Goal: Ask a question: Ask a question

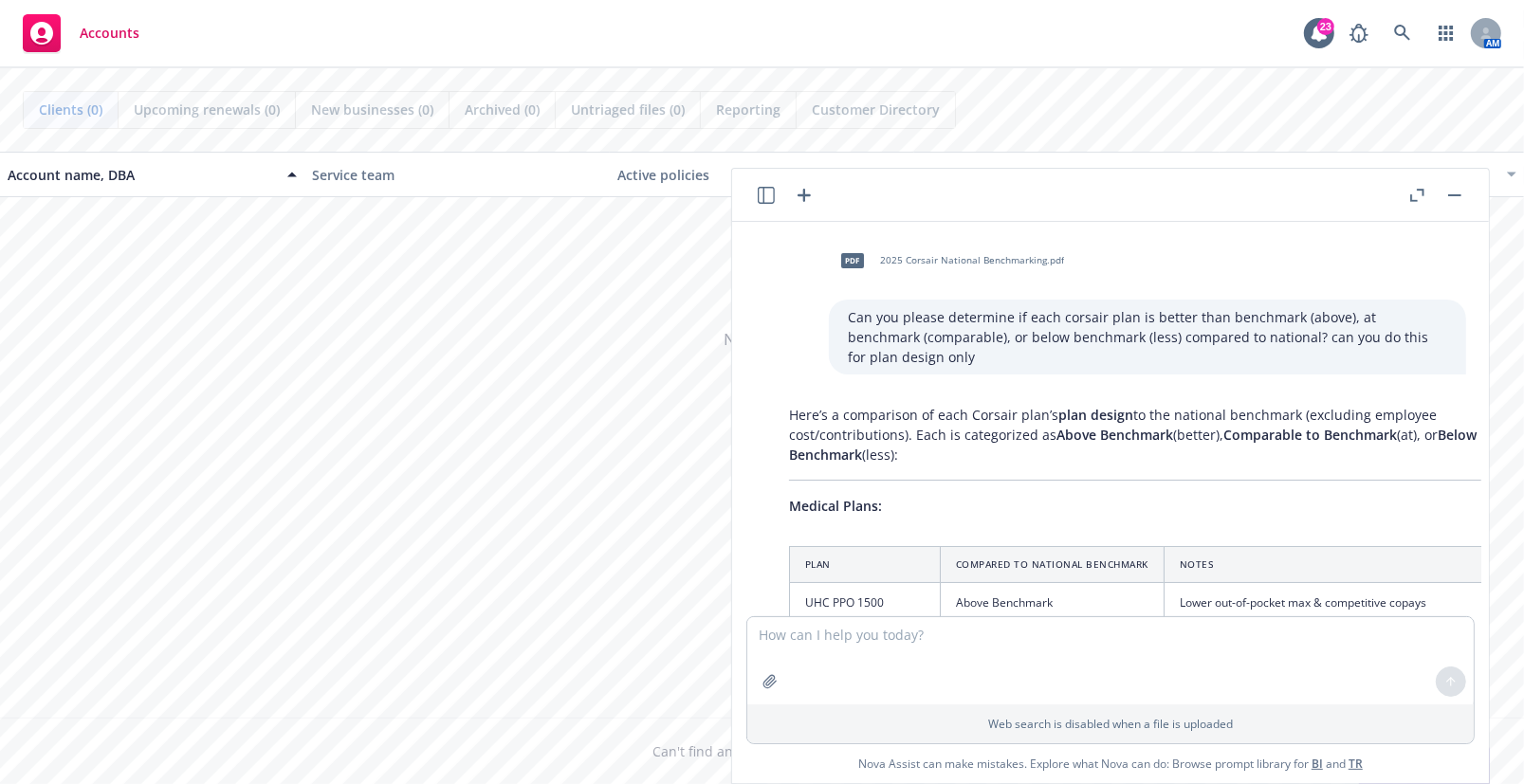
scroll to position [1869, 0]
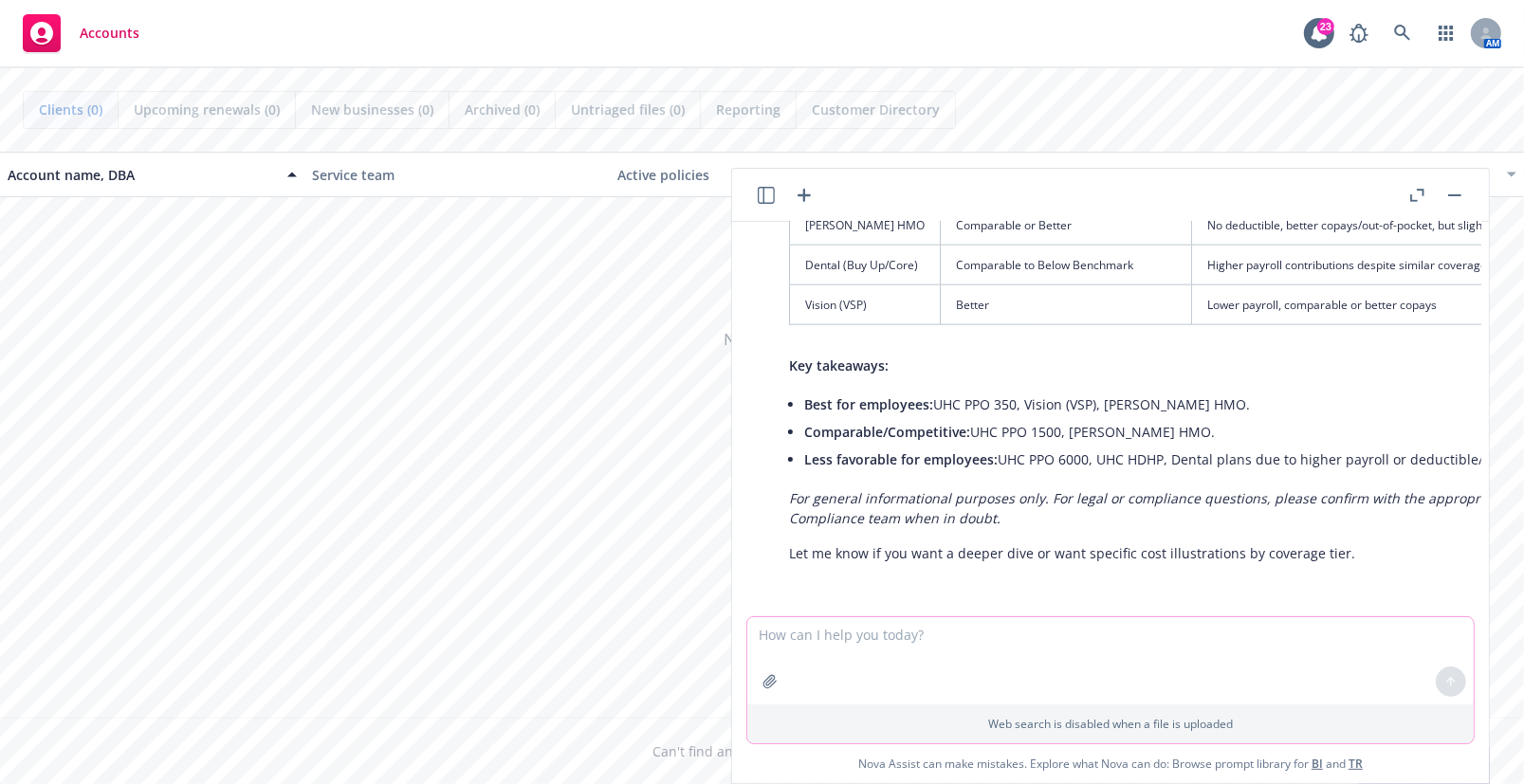
click at [937, 674] on textarea at bounding box center [1111, 661] width 727 height 87
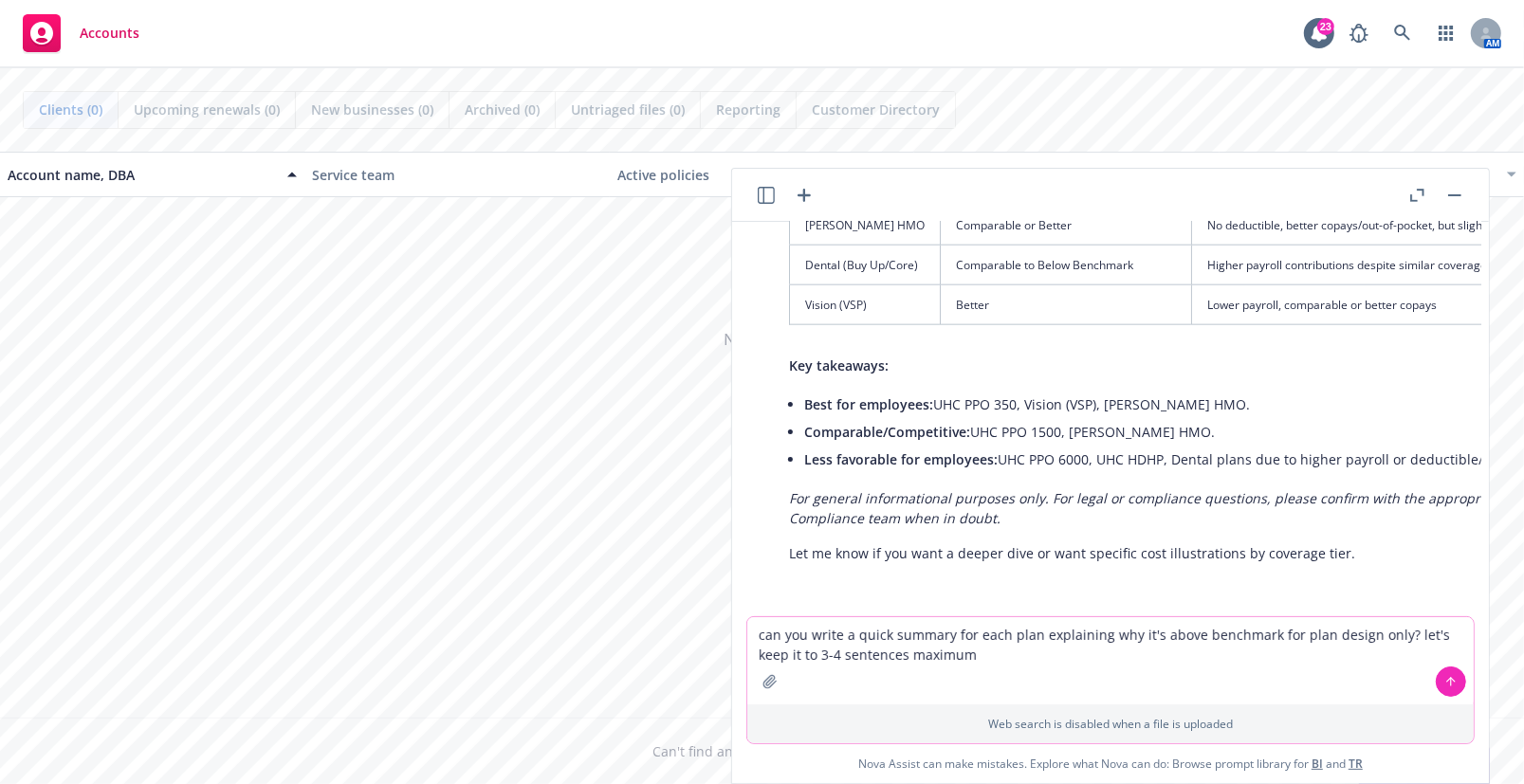
type textarea "can you write a quick summary for each plan explaining why it's above benchmark…"
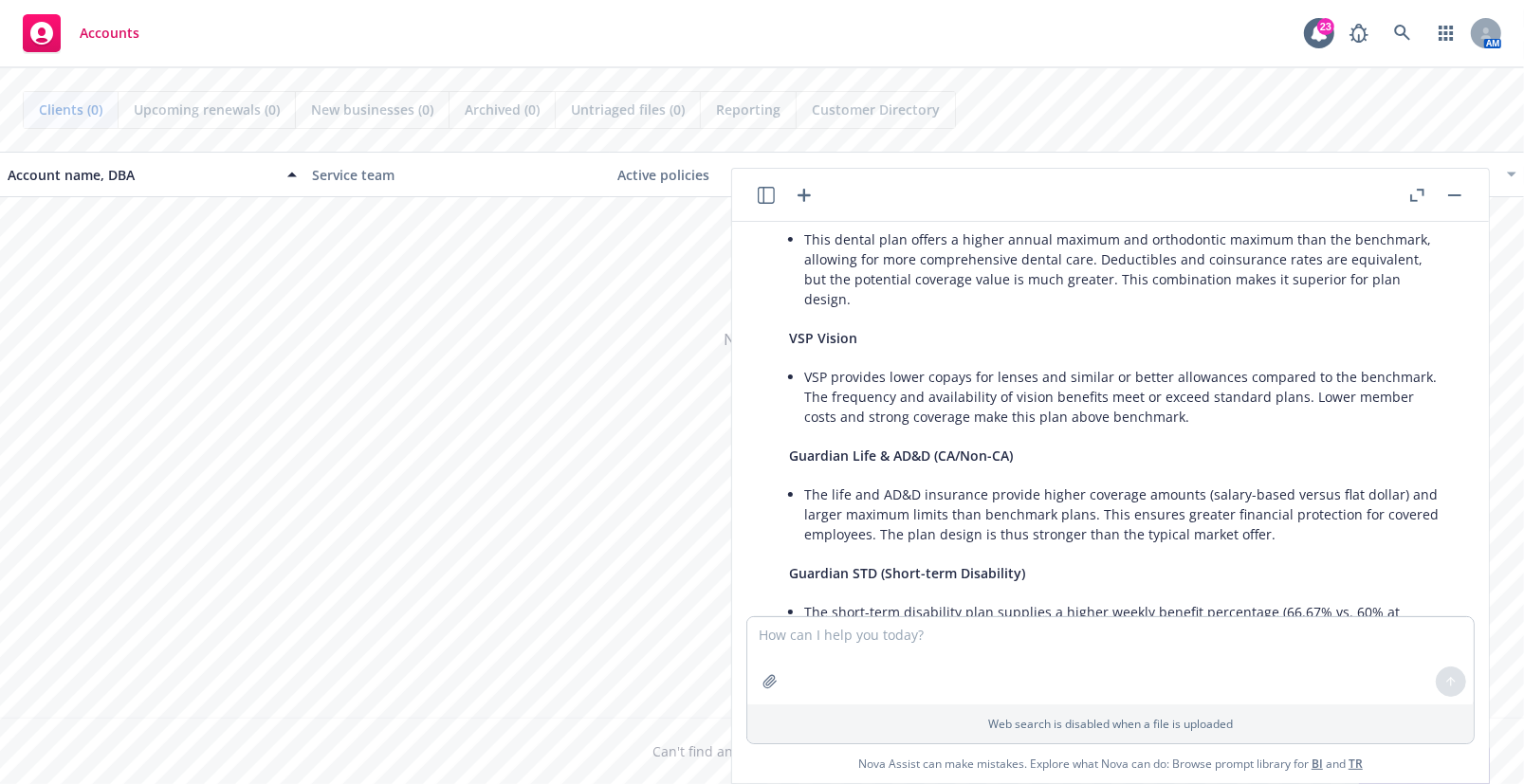
scroll to position [2975, 0]
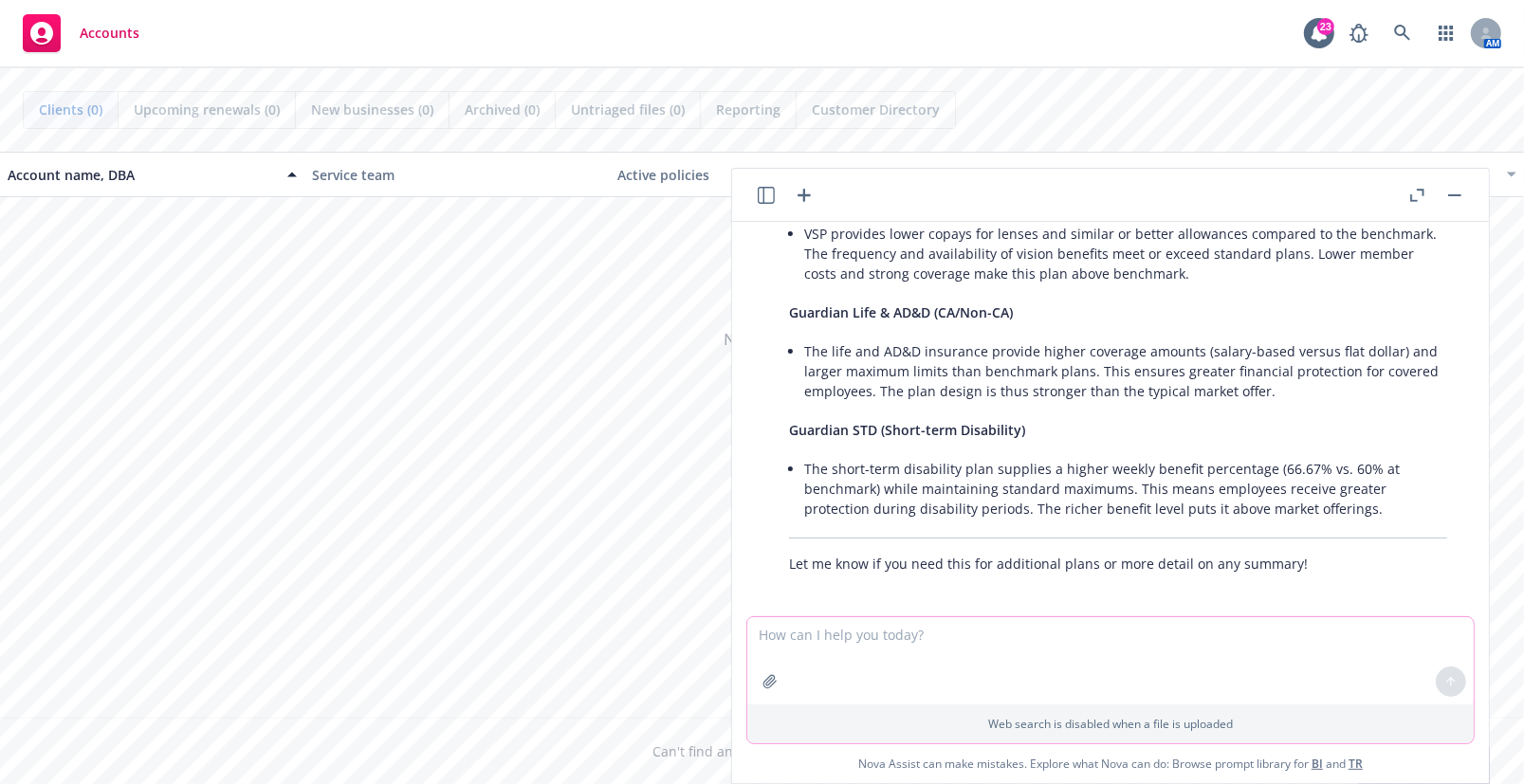
click at [958, 653] on textarea at bounding box center [1111, 661] width 727 height 87
type textarea "can you do one for the uhc ppo 6000 plan?"
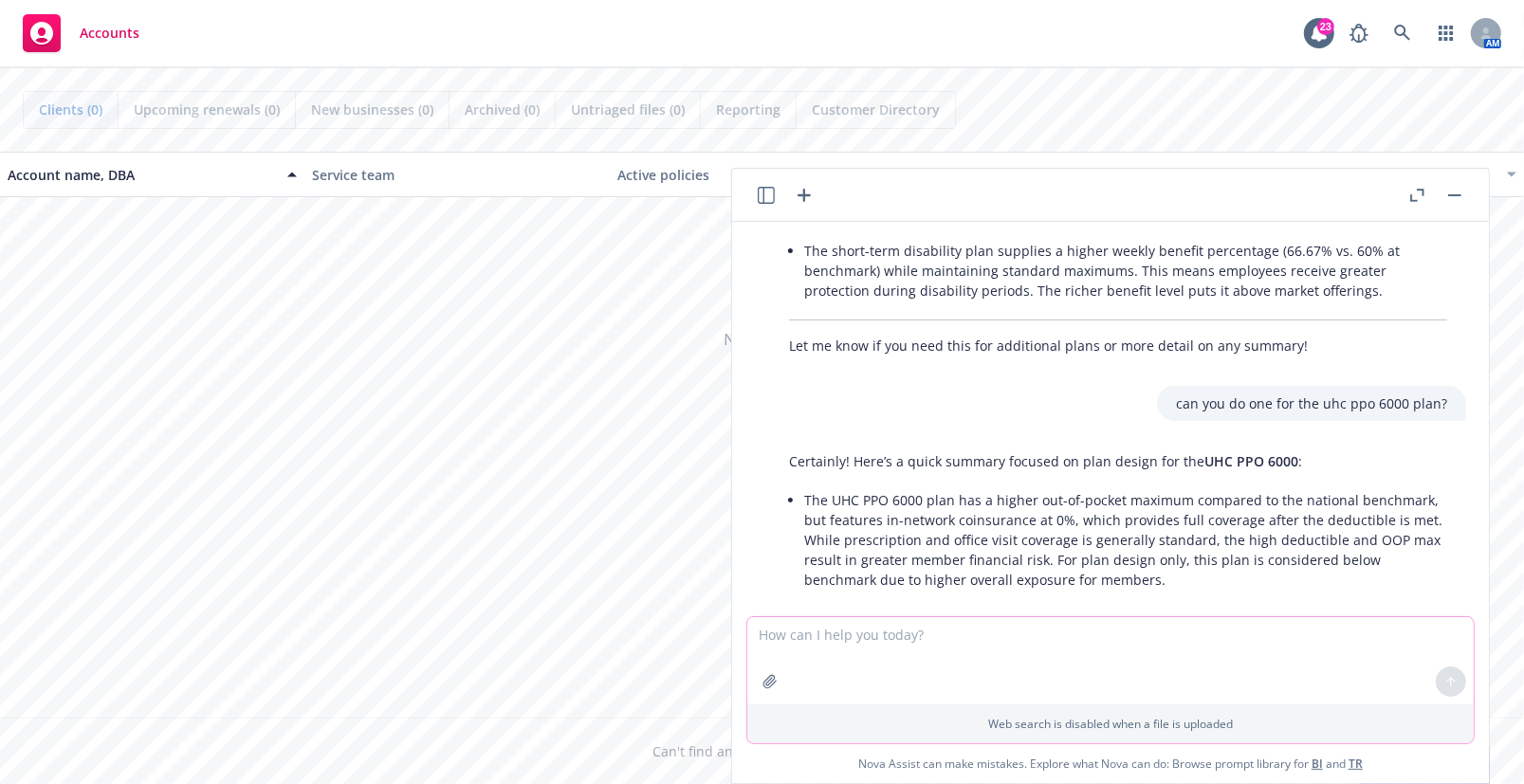
scroll to position [3213, 0]
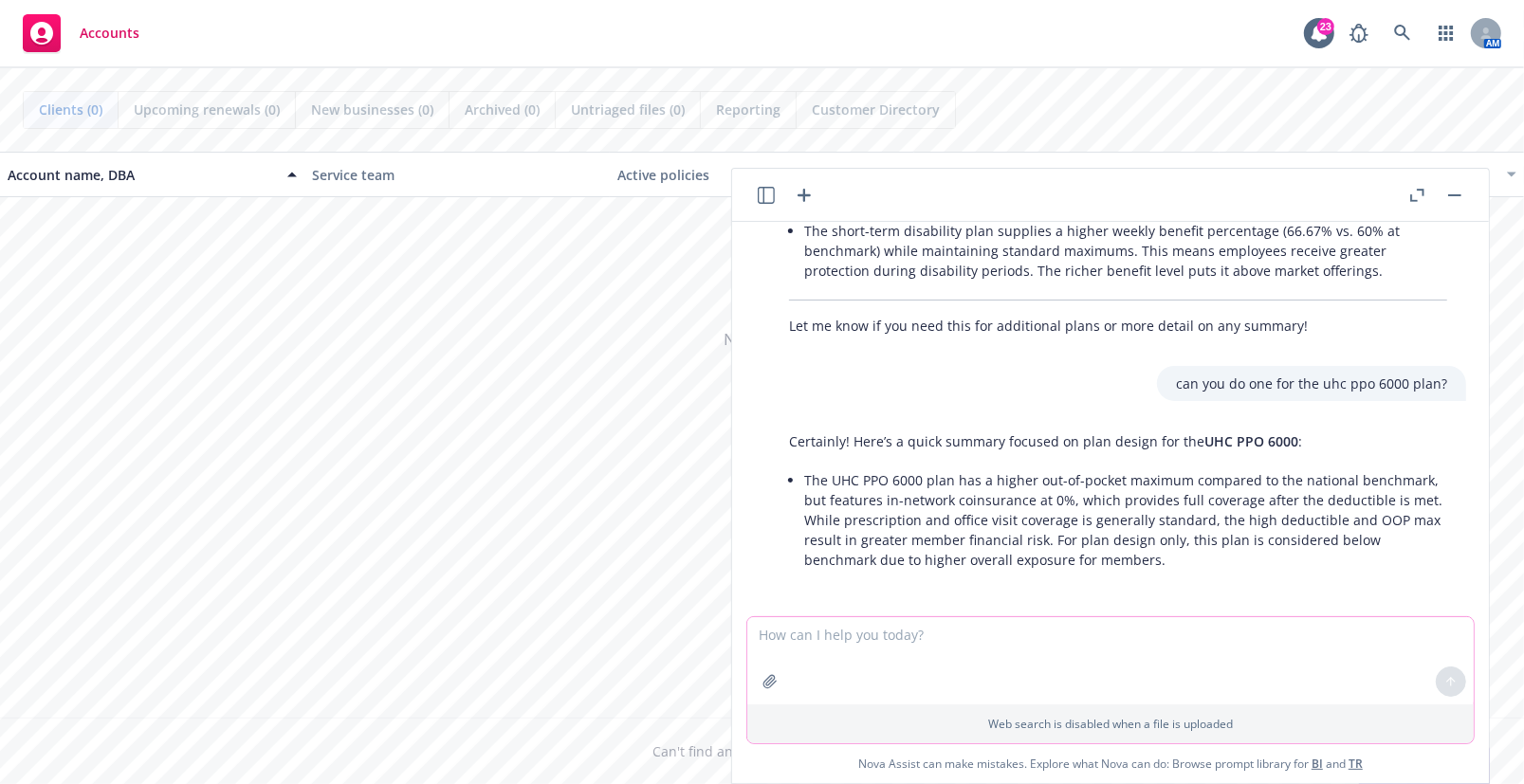
click at [882, 635] on textarea at bounding box center [1111, 661] width 727 height 87
type textarea "can you do one for the uhc hdhp"
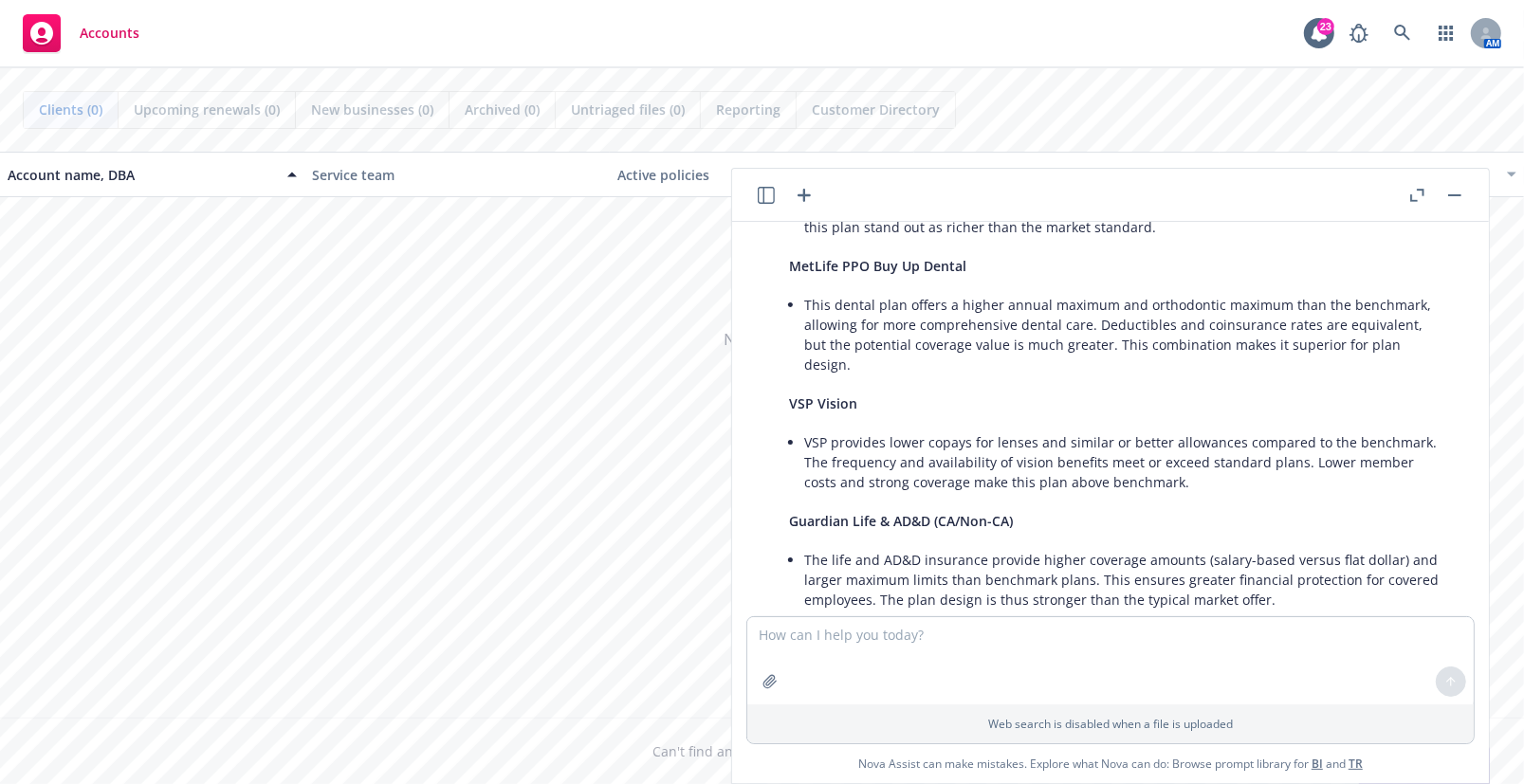
scroll to position [2781, 0]
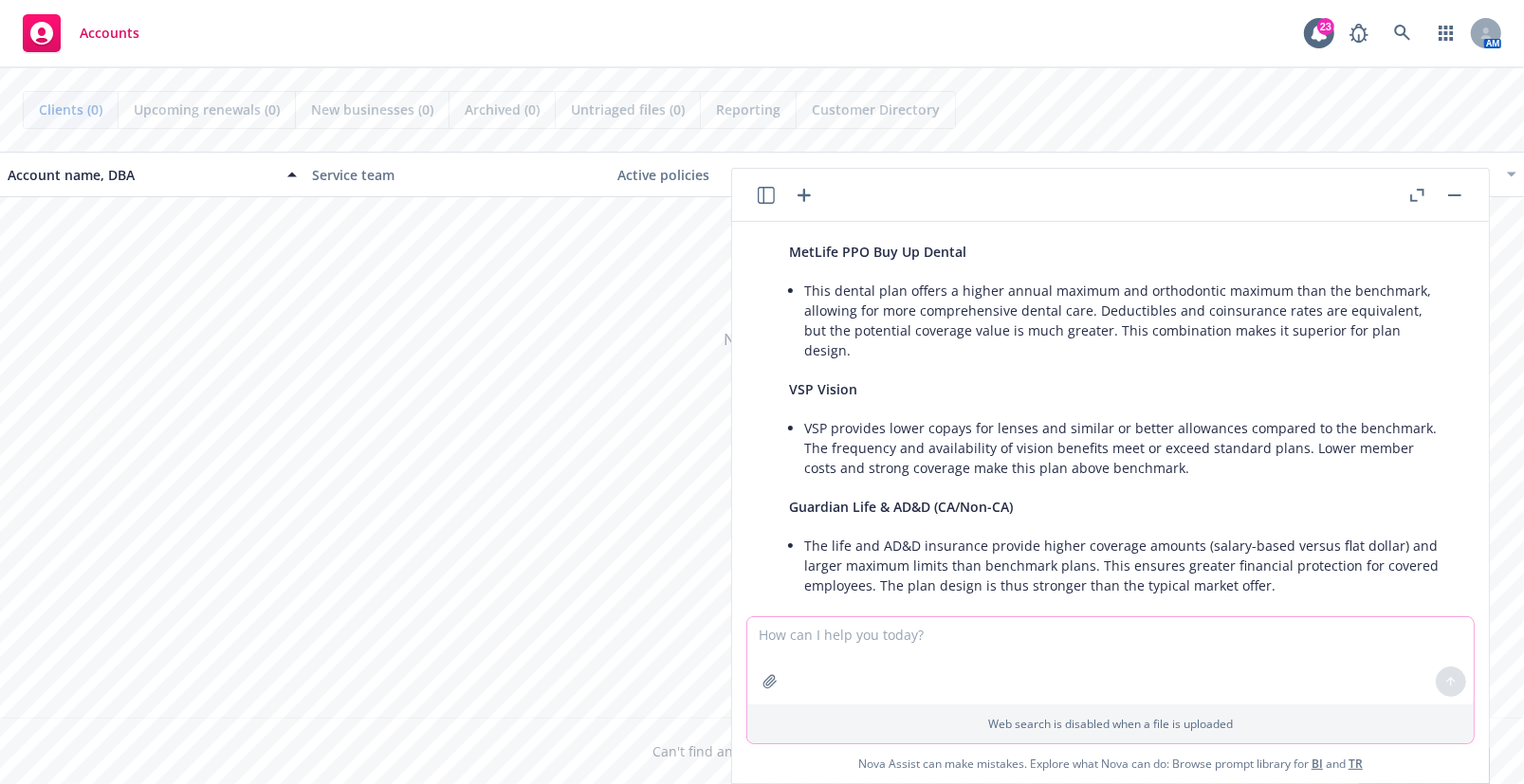
click at [943, 636] on textarea at bounding box center [1111, 661] width 727 height 87
type textarea "can you do one for the metlife dental ppo core?"
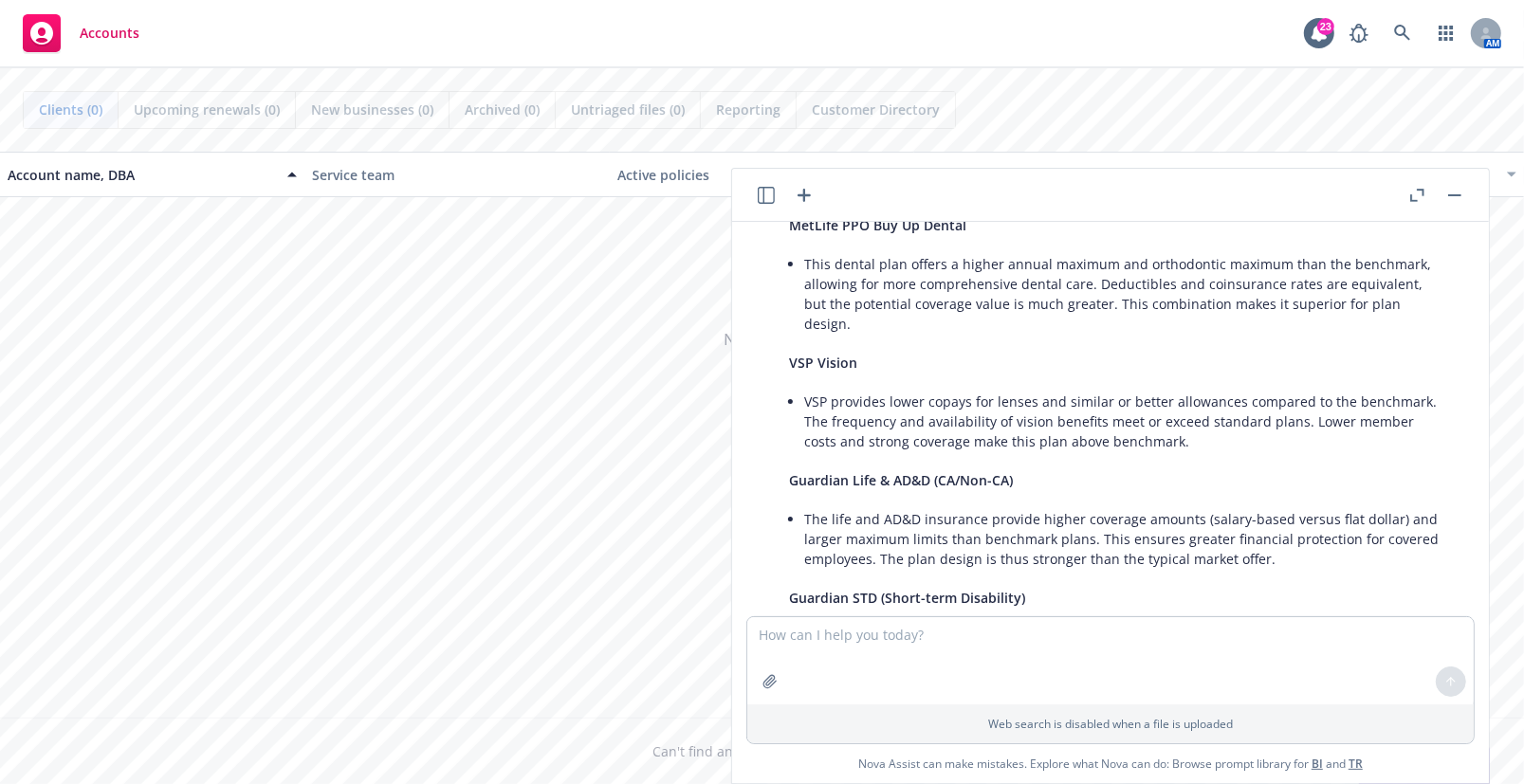
scroll to position [2760, 0]
